Goal: Information Seeking & Learning: Learn about a topic

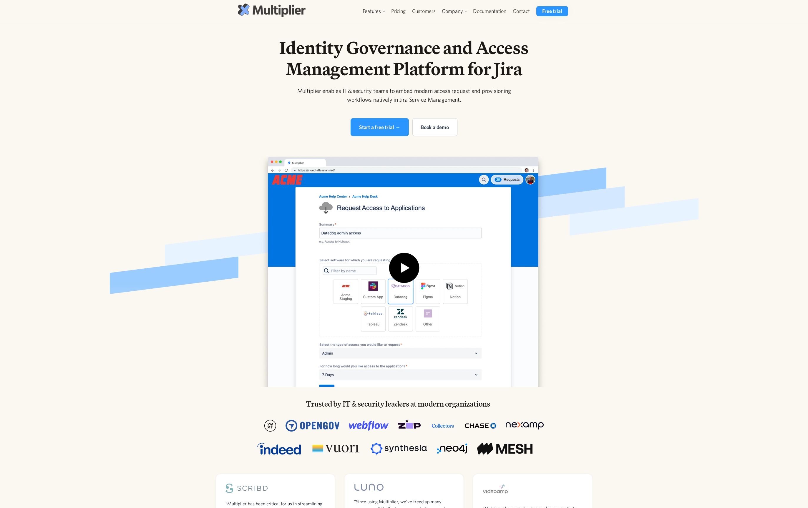
click at [280, 12] on img at bounding box center [272, 10] width 68 height 13
drag, startPoint x: 366, startPoint y: 11, endPoint x: 366, endPoint y: 25, distance: 13.5
click at [366, 16] on div "Features Access Requests Access Reviews Orchestration User Management Integrati…" at bounding box center [374, 11] width 28 height 10
click at [366, 25] on link "Access Requests" at bounding box center [385, 24] width 45 height 11
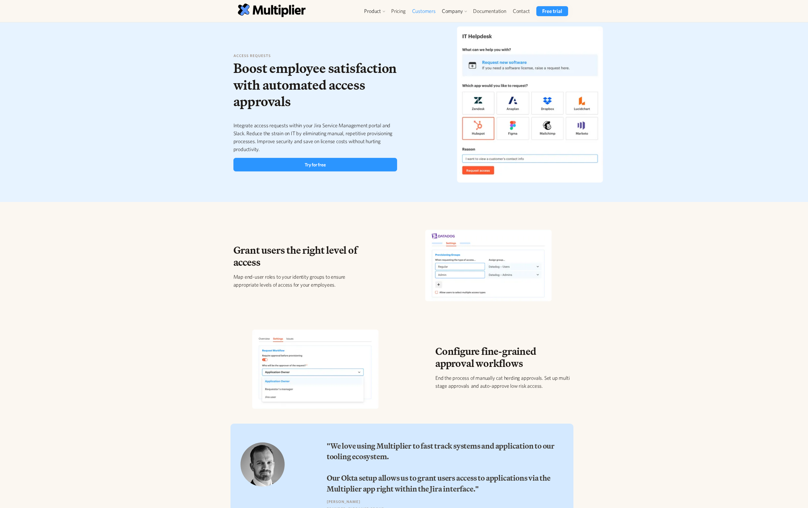
click at [416, 11] on link "Customers" at bounding box center [424, 11] width 30 height 10
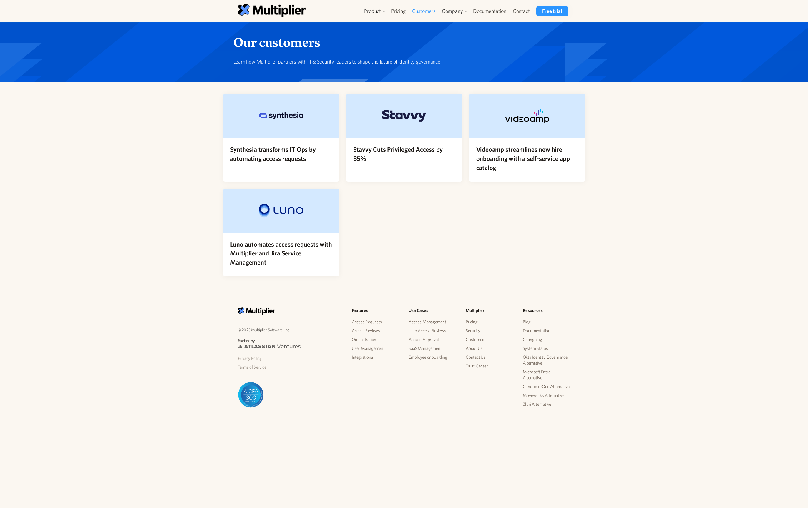
click at [368, 213] on div "Synthesia transforms IT Ops by automating access requests Stavvy Cuts Privilege…" at bounding box center [404, 185] width 362 height 183
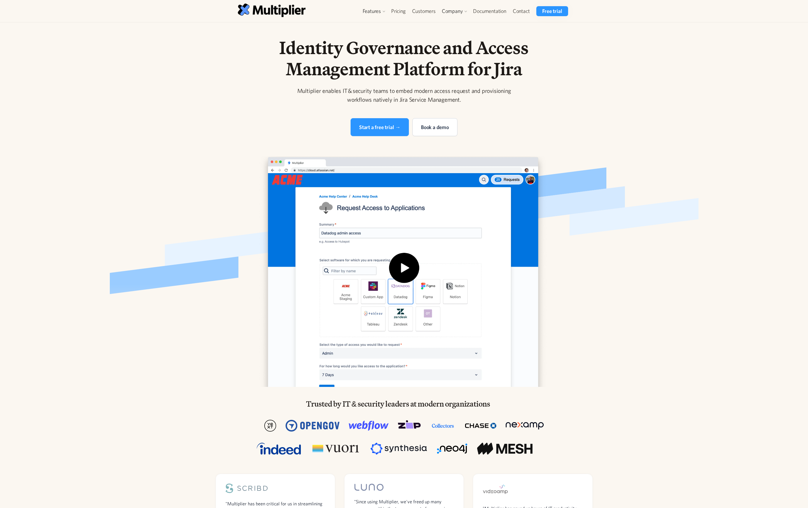
click at [357, 92] on div "Multiplier enables IT & security teams to embed modern access request and provi…" at bounding box center [404, 95] width 226 height 18
copy div "Multiplier enables IT & security teams to embed modern access request and provi…"
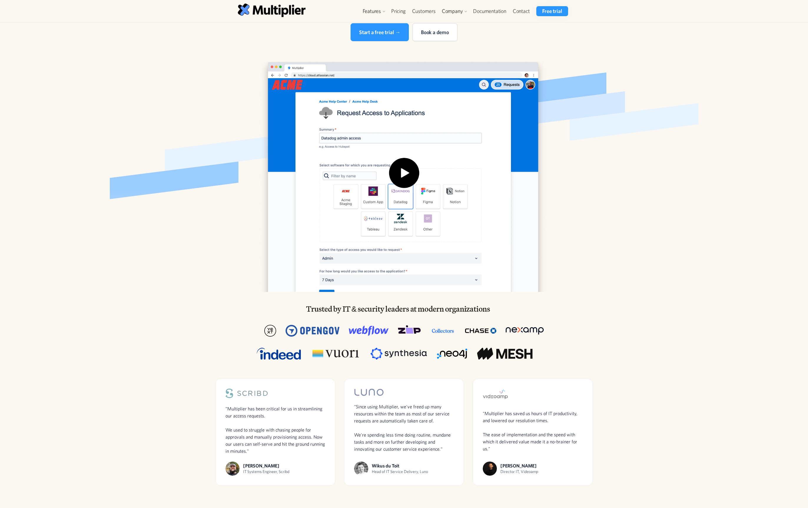
scroll to position [97, 0]
